Goal: Navigation & Orientation: Find specific page/section

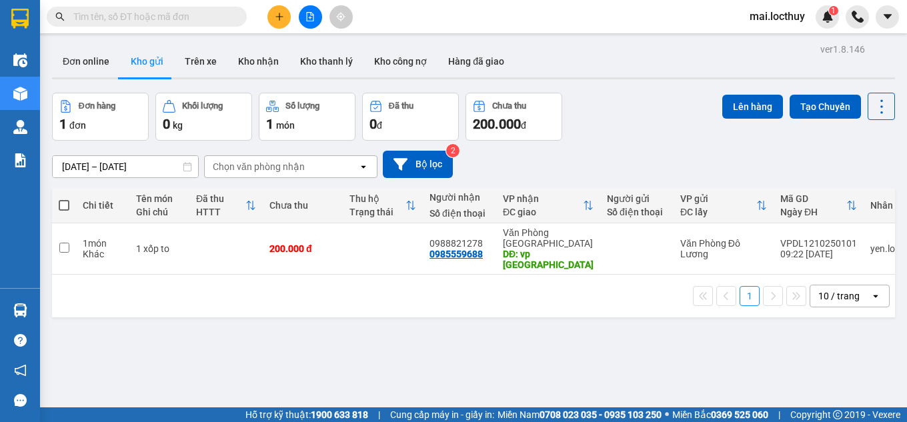
click at [871, 291] on icon "open" at bounding box center [876, 296] width 11 height 11
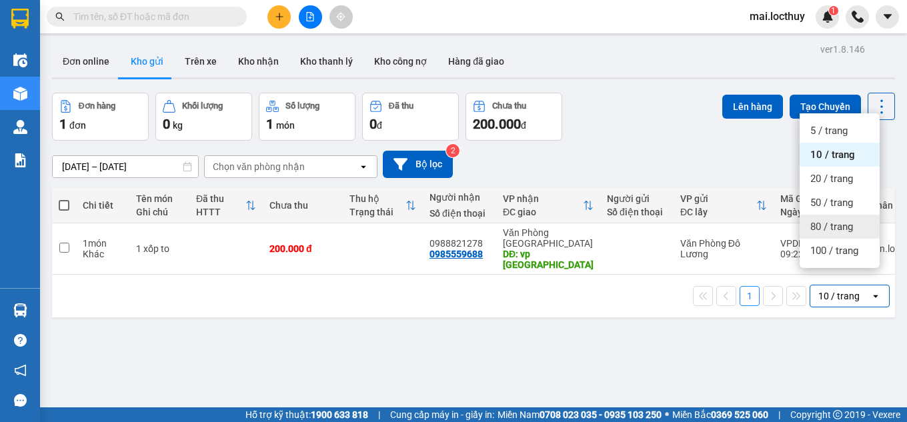
click at [829, 223] on span "80 / trang" at bounding box center [832, 226] width 43 height 13
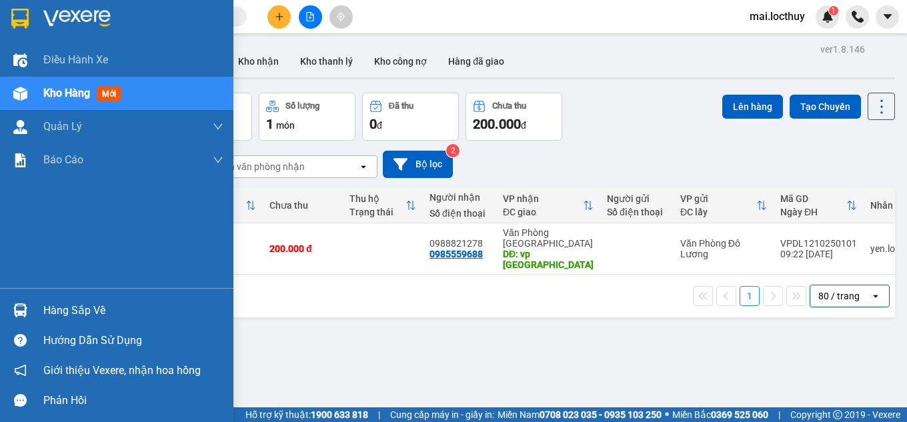
click at [55, 93] on span "Kho hàng" at bounding box center [66, 93] width 47 height 13
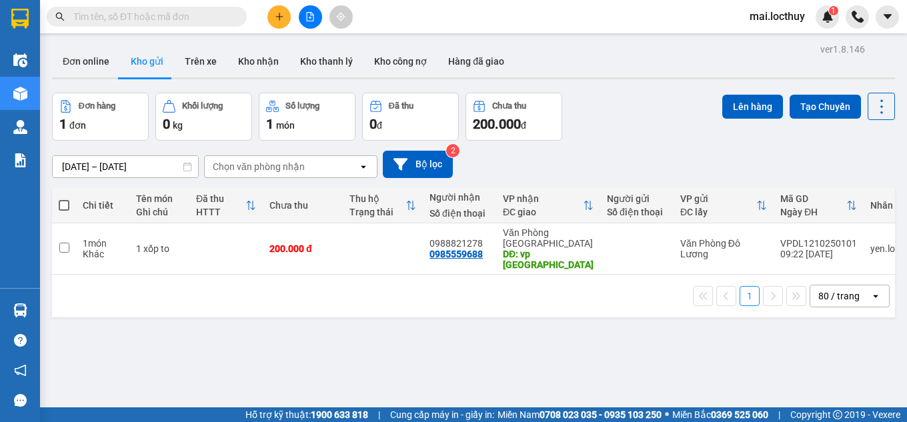
drag, startPoint x: 365, startPoint y: 167, endPoint x: 359, endPoint y: 177, distance: 11.1
click at [365, 169] on icon "open" at bounding box center [363, 166] width 11 height 11
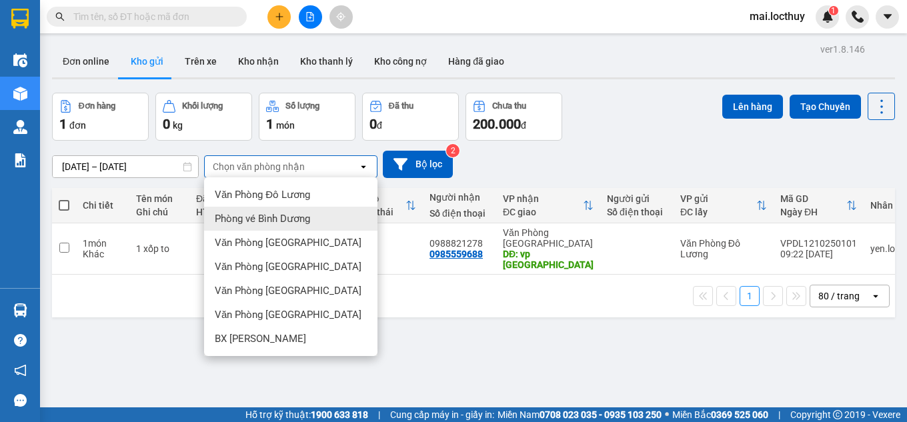
click at [334, 218] on div "Phòng vé Bình Dương" at bounding box center [290, 219] width 173 height 24
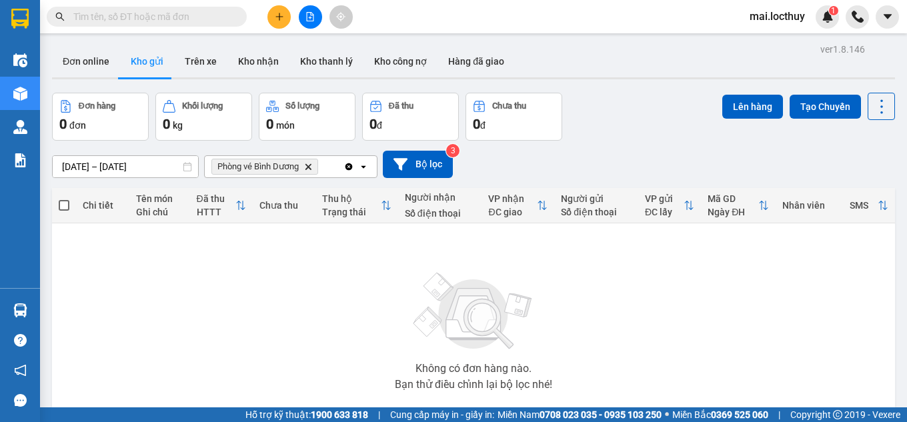
click at [364, 167] on icon at bounding box center [363, 166] width 5 height 3
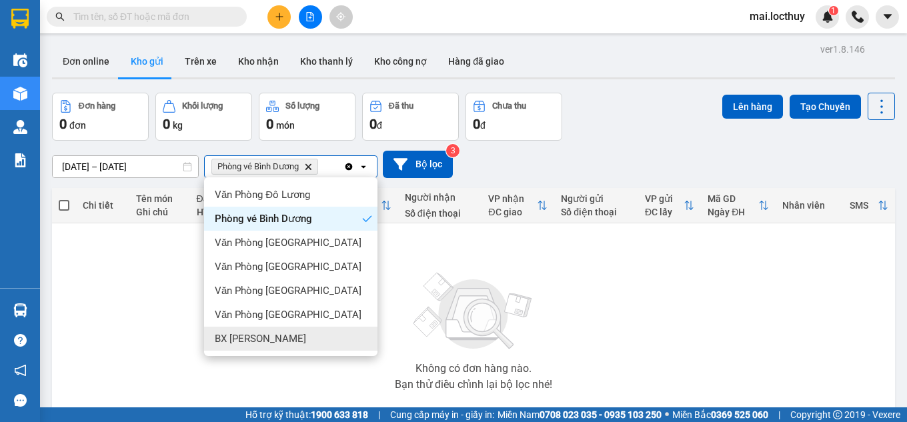
click at [236, 330] on div "BX [PERSON_NAME]" at bounding box center [290, 339] width 173 height 24
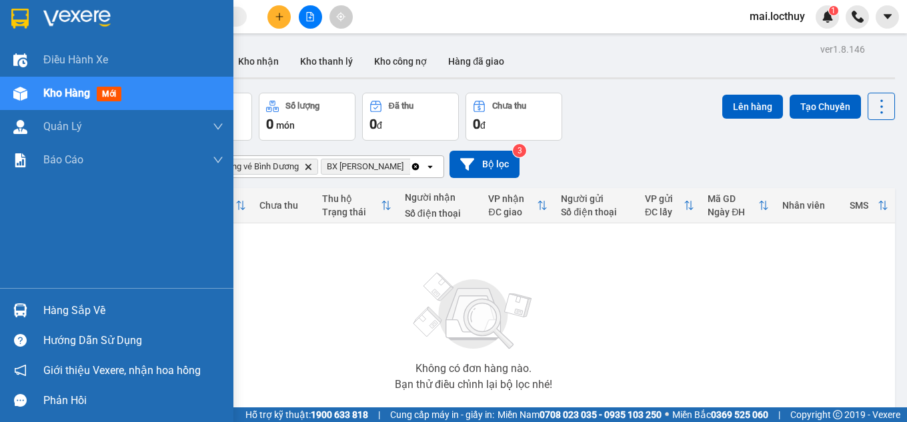
click at [17, 91] on img at bounding box center [20, 94] width 14 height 14
drag, startPoint x: 66, startPoint y: 87, endPoint x: 83, endPoint y: 88, distance: 17.4
click at [67, 88] on span "Kho hàng" at bounding box center [66, 93] width 47 height 13
click at [87, 60] on span "Điều hành xe" at bounding box center [76, 59] width 66 height 17
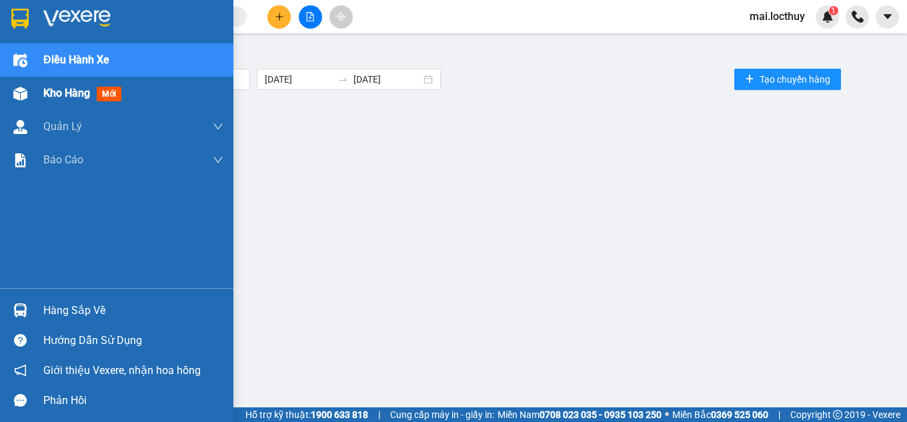
click at [58, 89] on span "Kho hàng" at bounding box center [66, 93] width 47 height 13
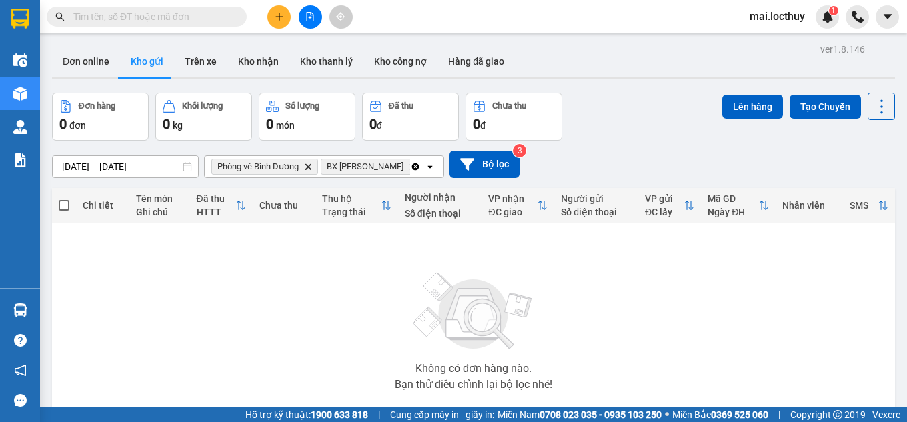
click at [410, 165] on icon "BX Lam Hồng, close by backspace" at bounding box center [413, 166] width 6 height 6
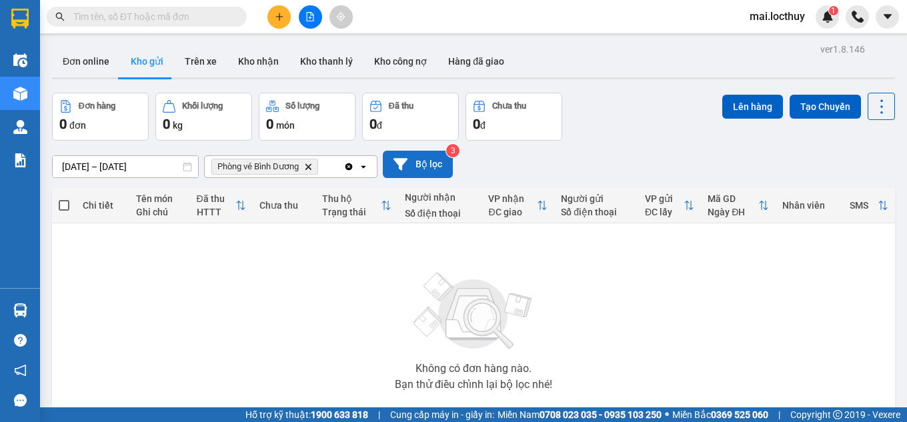
click at [414, 160] on button "Bộ lọc" at bounding box center [418, 164] width 70 height 27
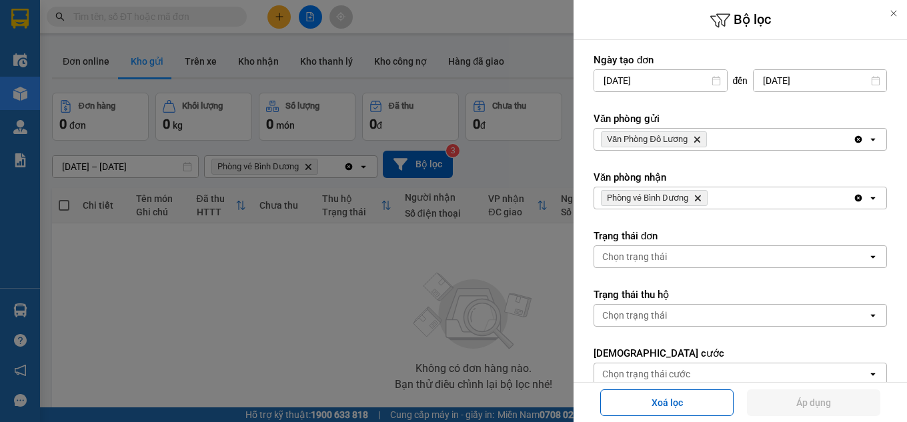
click at [320, 252] on div at bounding box center [453, 211] width 907 height 422
